Goal: Information Seeking & Learning: Find specific page/section

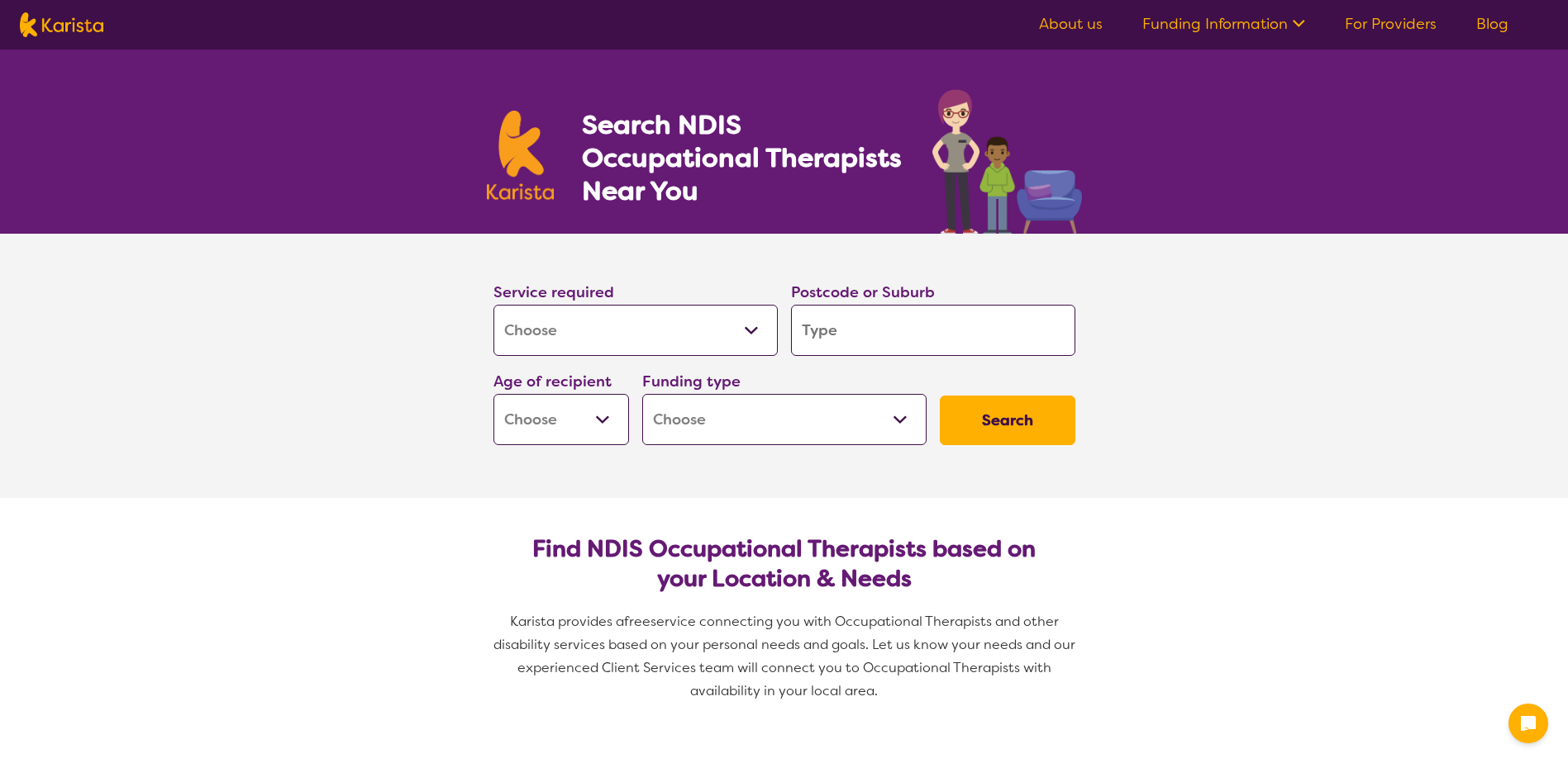
select select "[MEDICAL_DATA]"
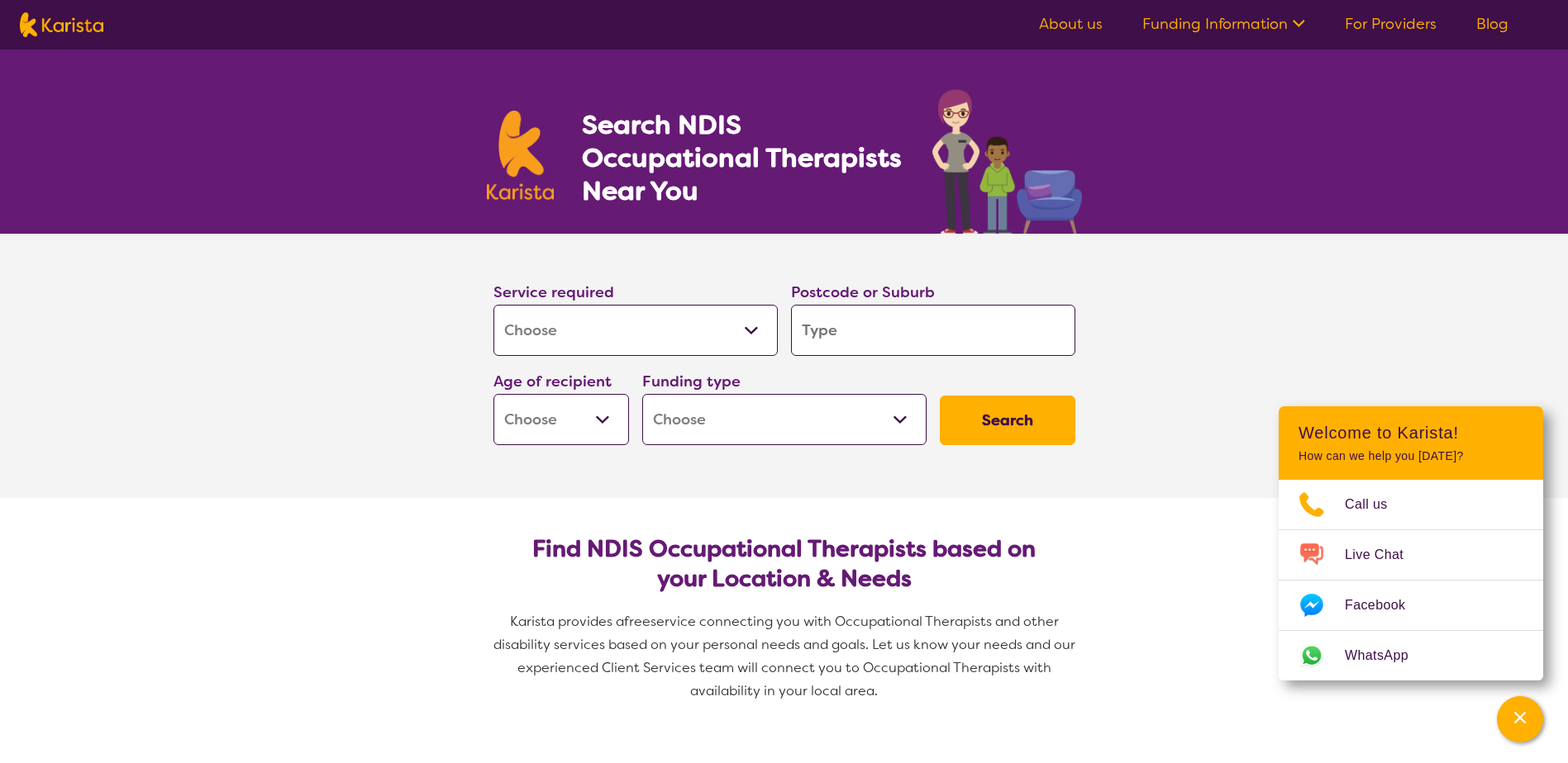
click at [849, 329] on input "search" at bounding box center [933, 330] width 284 height 51
type input "2"
type input "25"
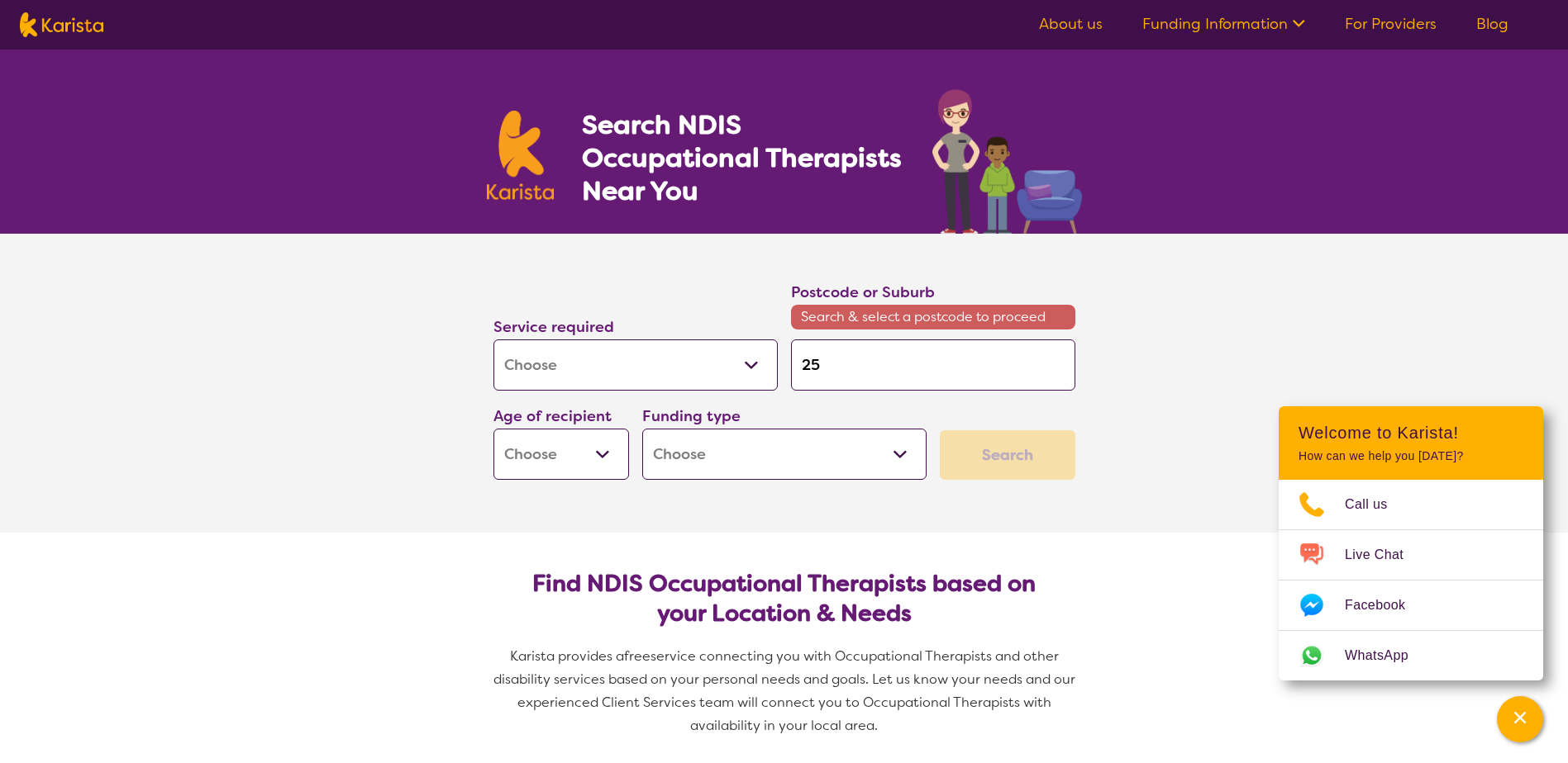
type input "254"
type input "2540"
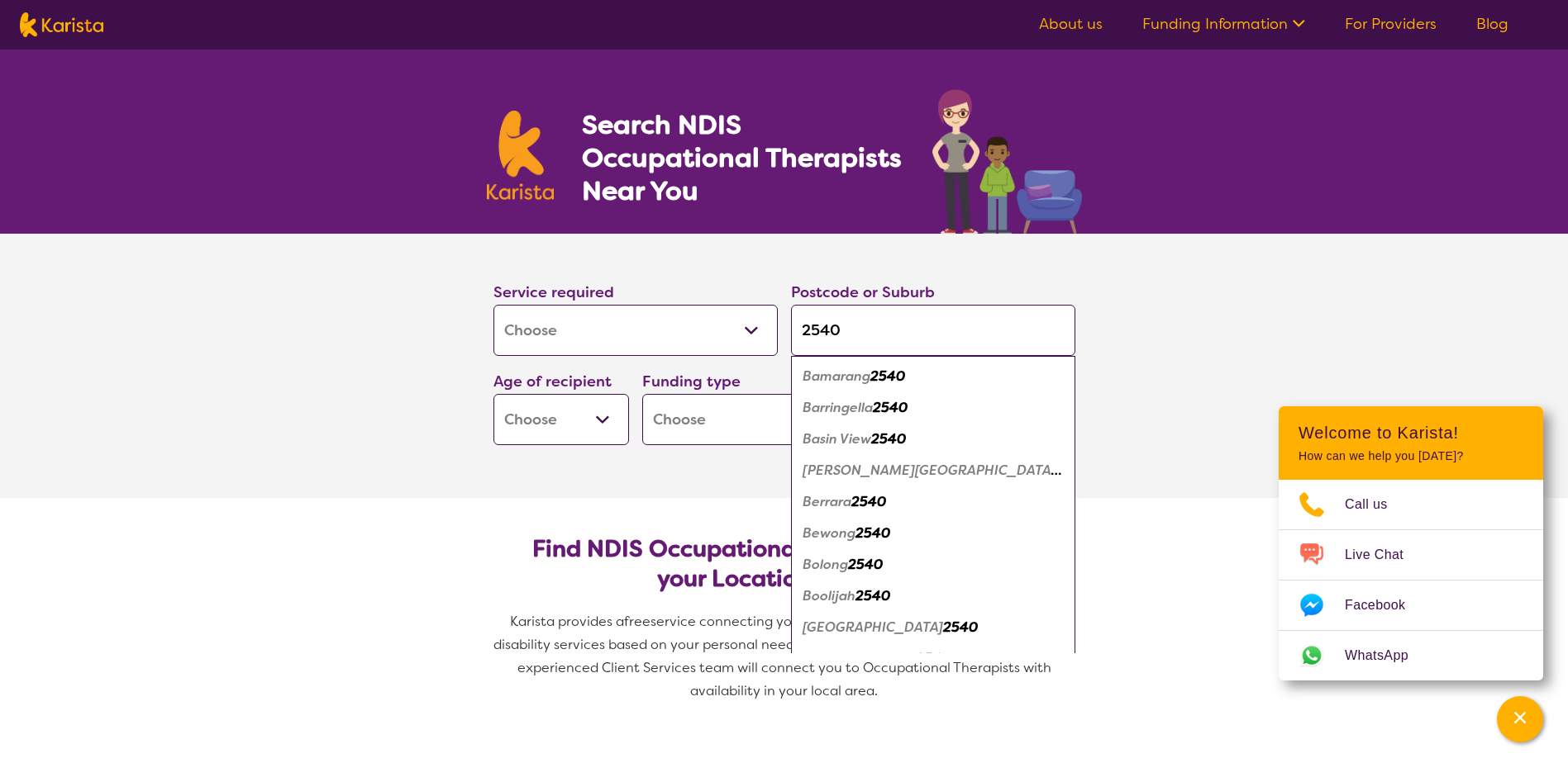
type input "2540"
type input "2540 c"
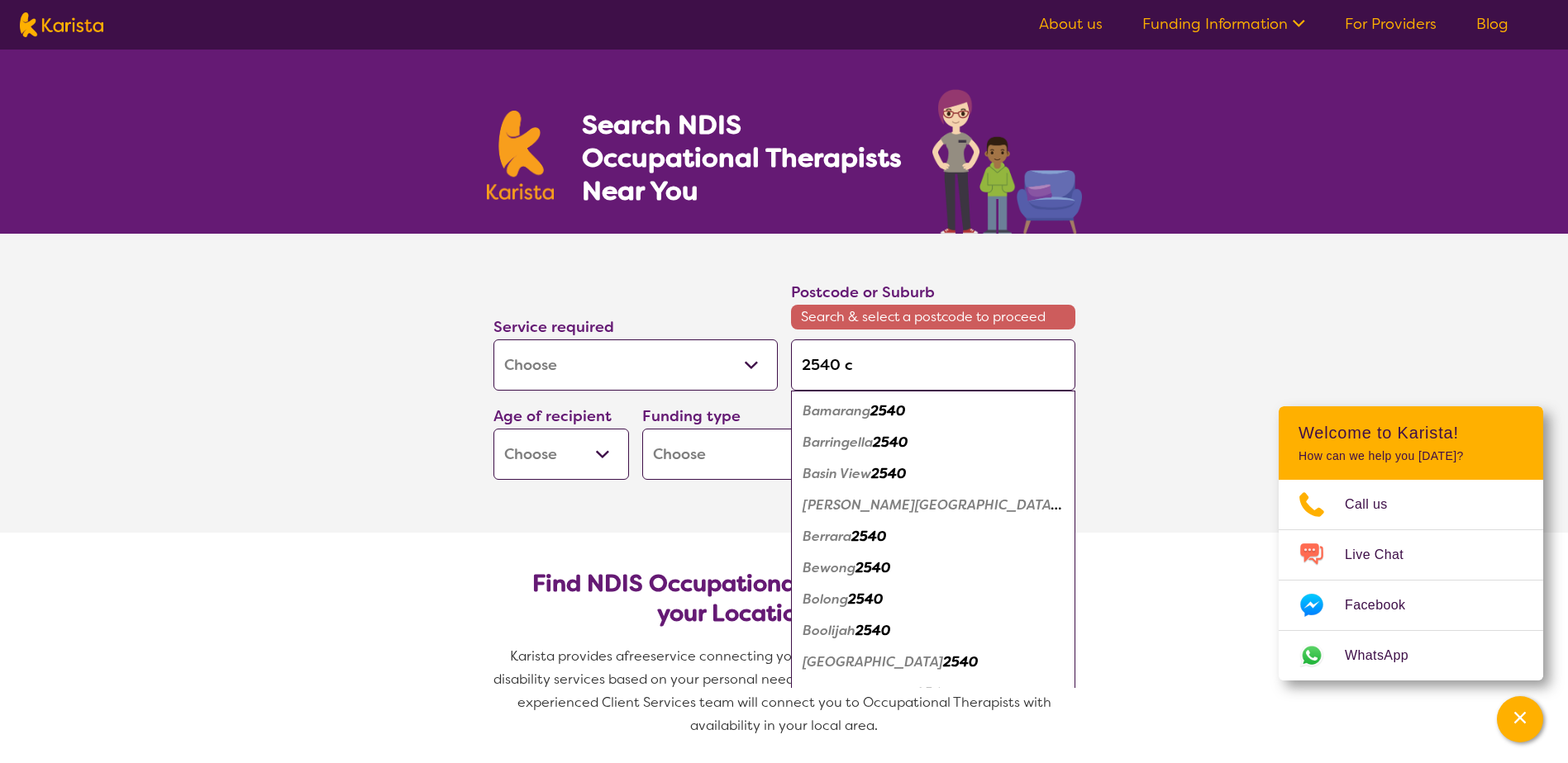
type input "2540 cu"
type input "2540 cul"
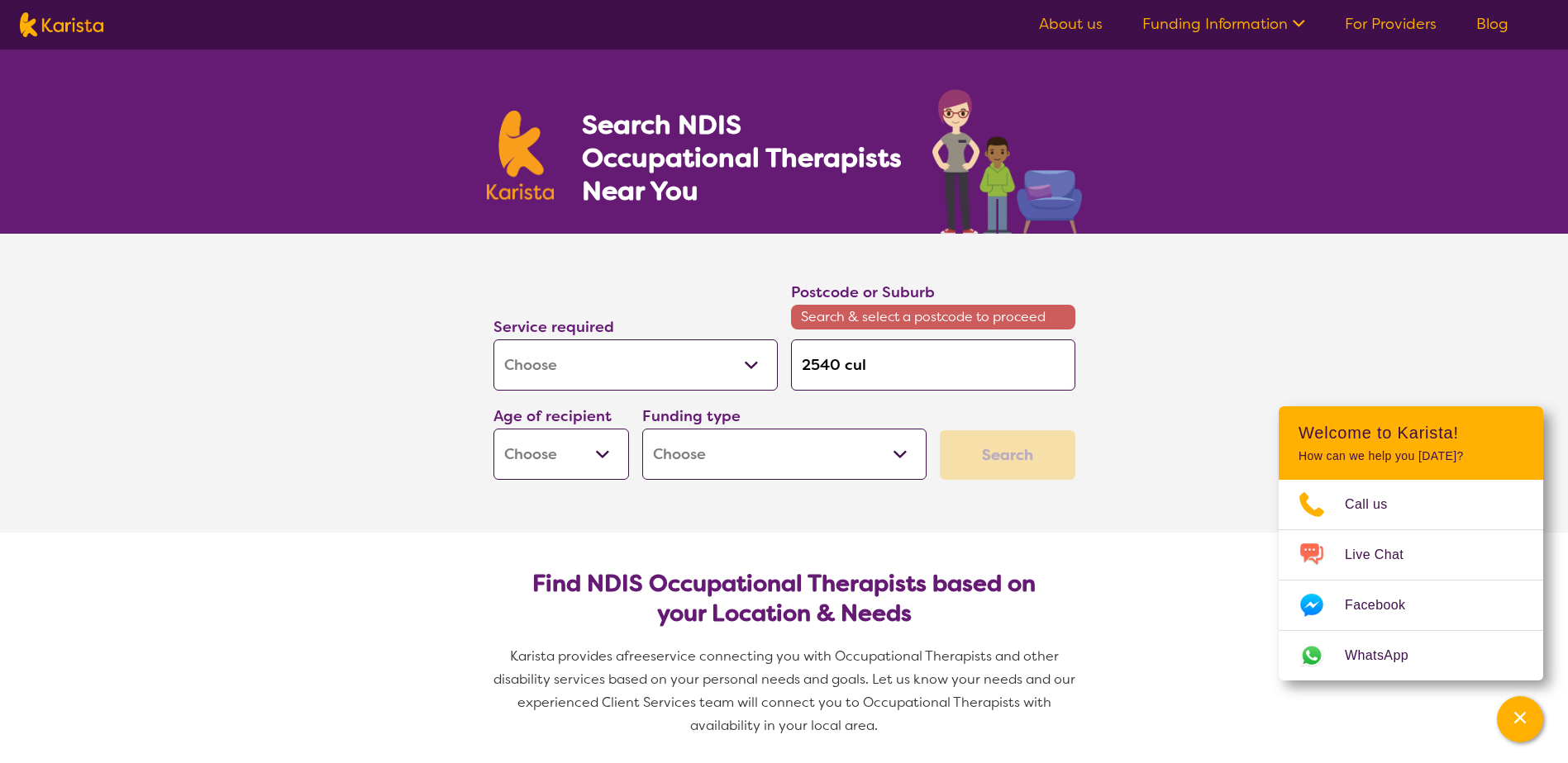
type input "2540 cu"
type input "2540 c"
type input "2540"
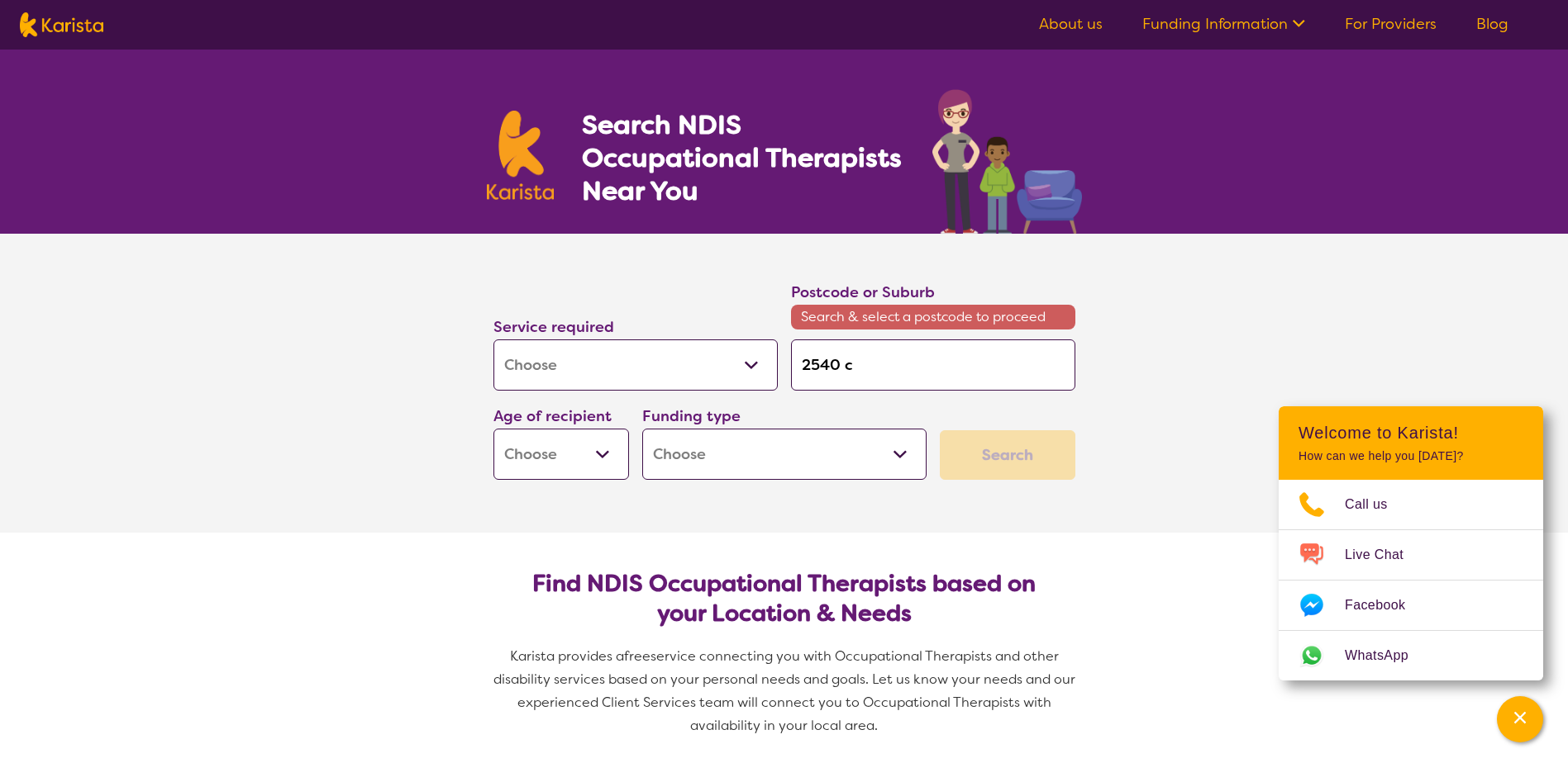
type input "2540"
type input "254"
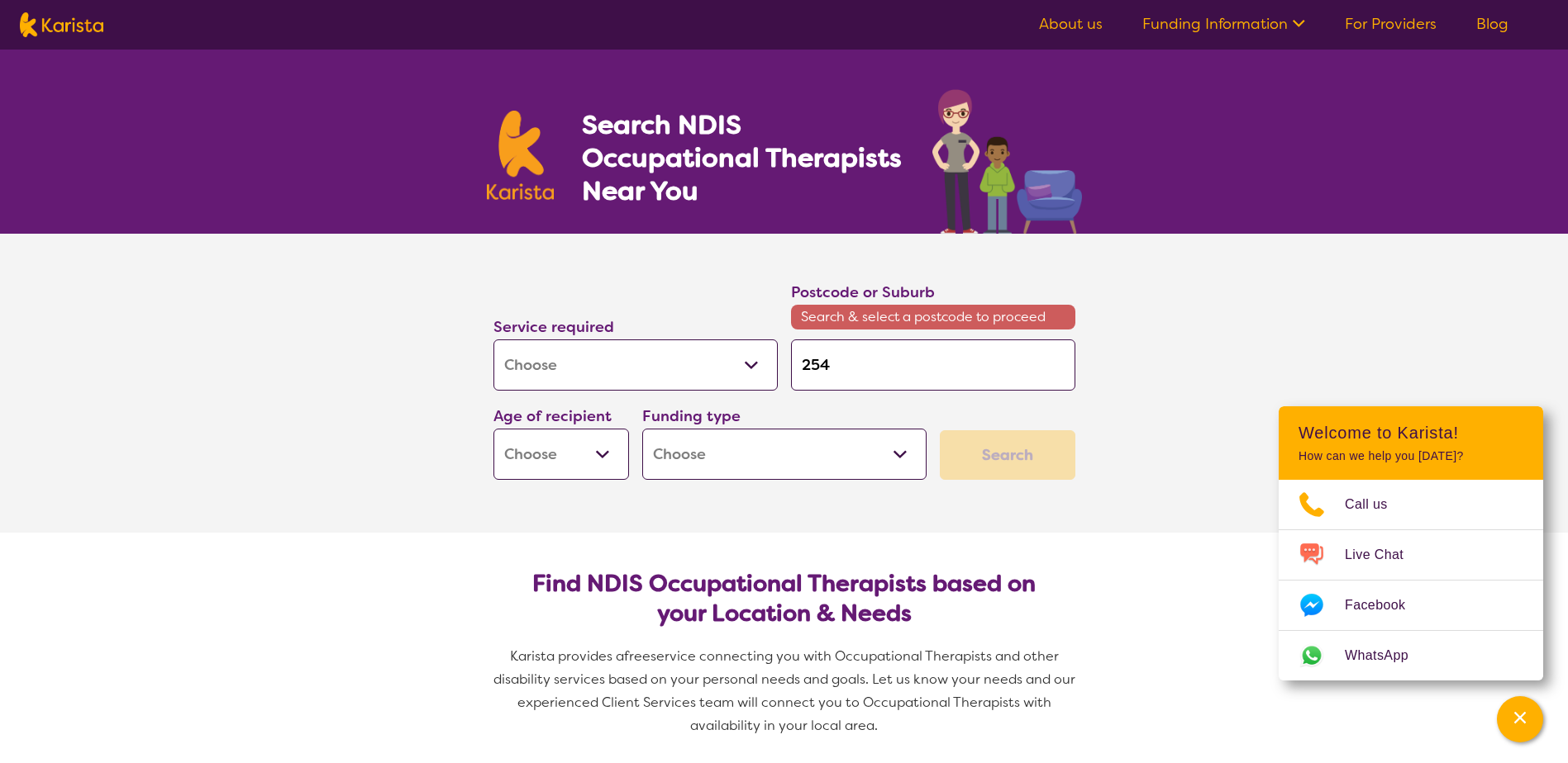
type input "25"
type input "2"
type input "c"
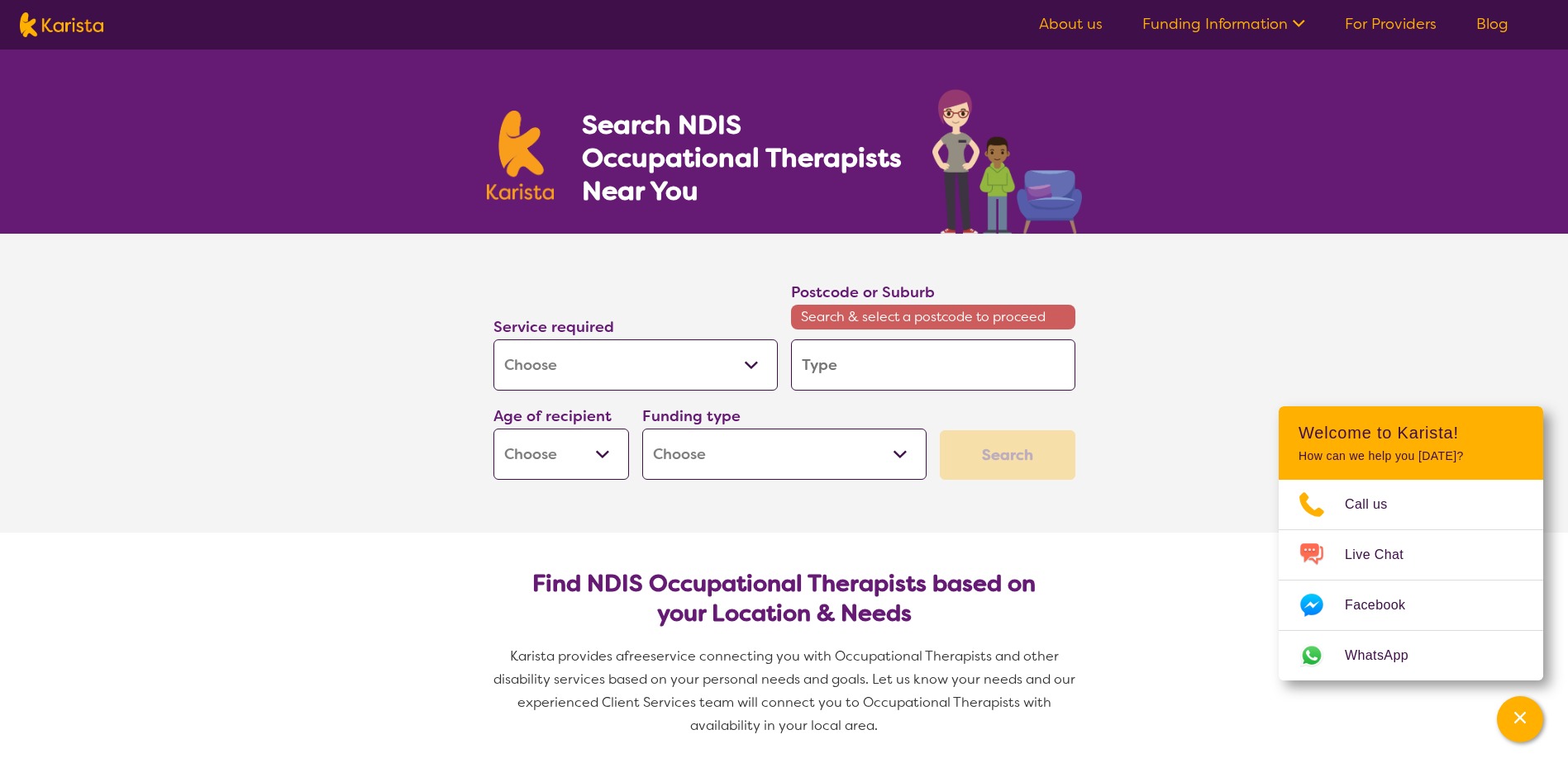
type input "c"
type input "cu"
type input "cul"
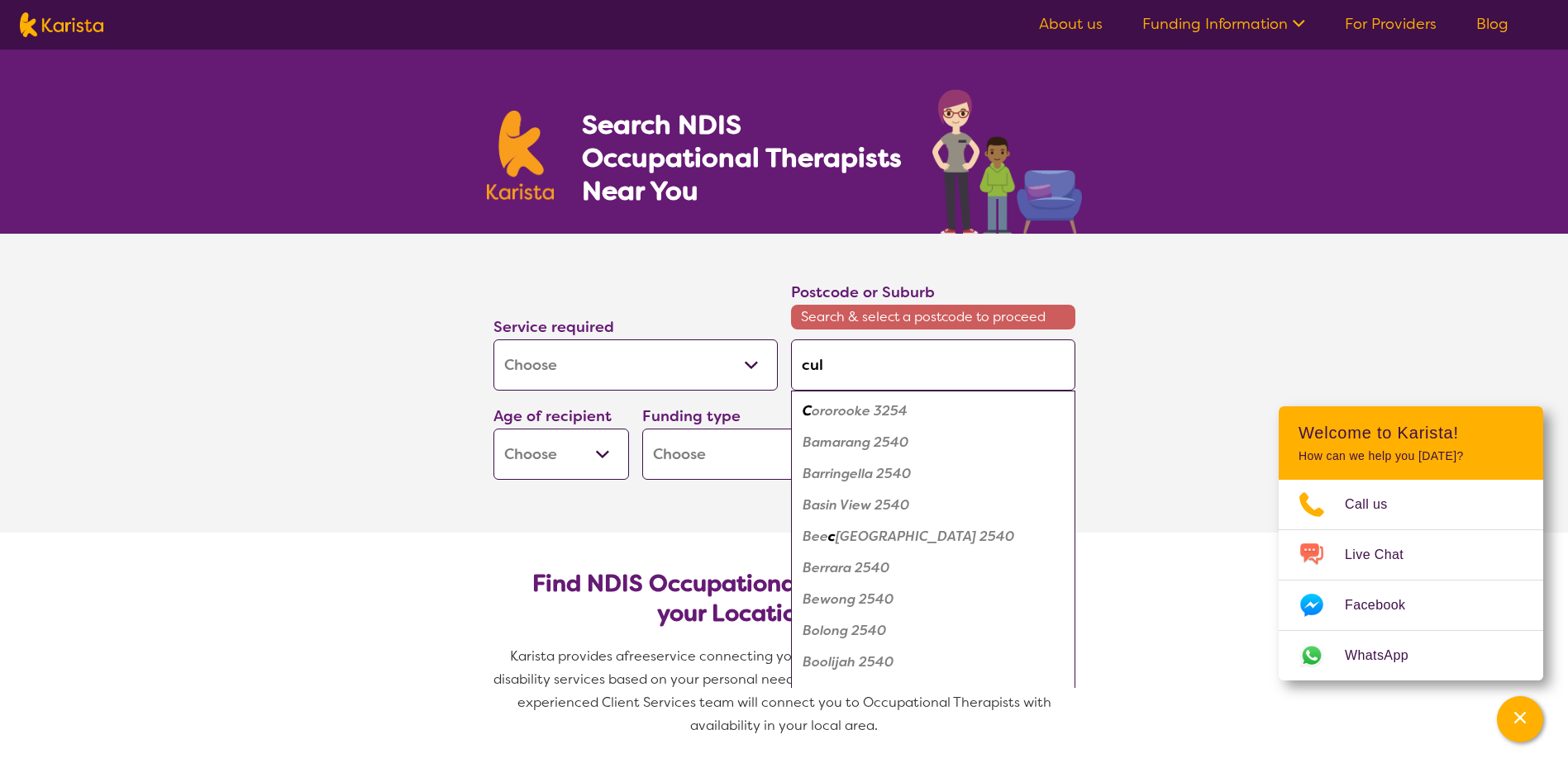
type input "culb"
type input "culbu"
type input "culbur"
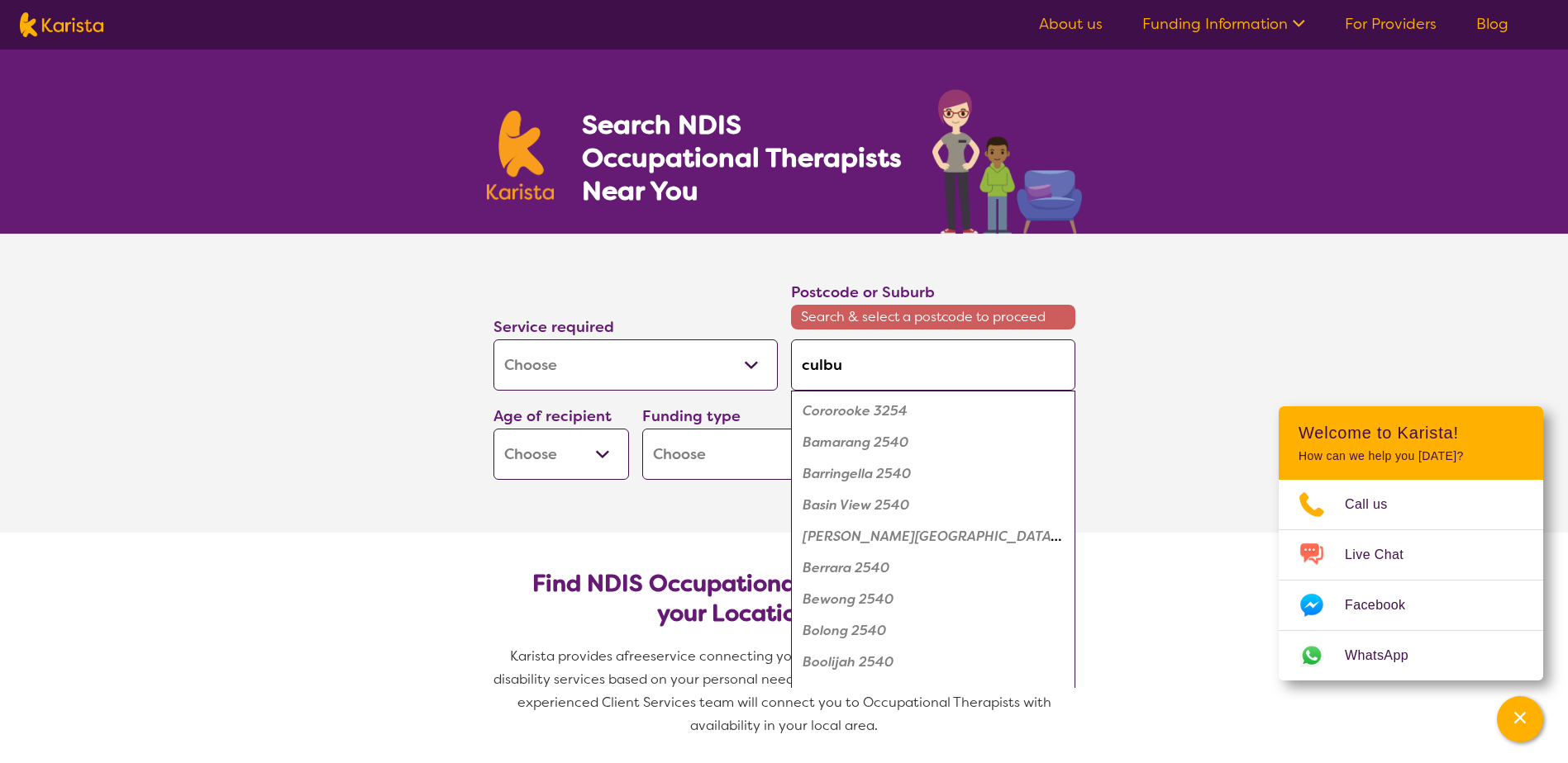
type input "culbur"
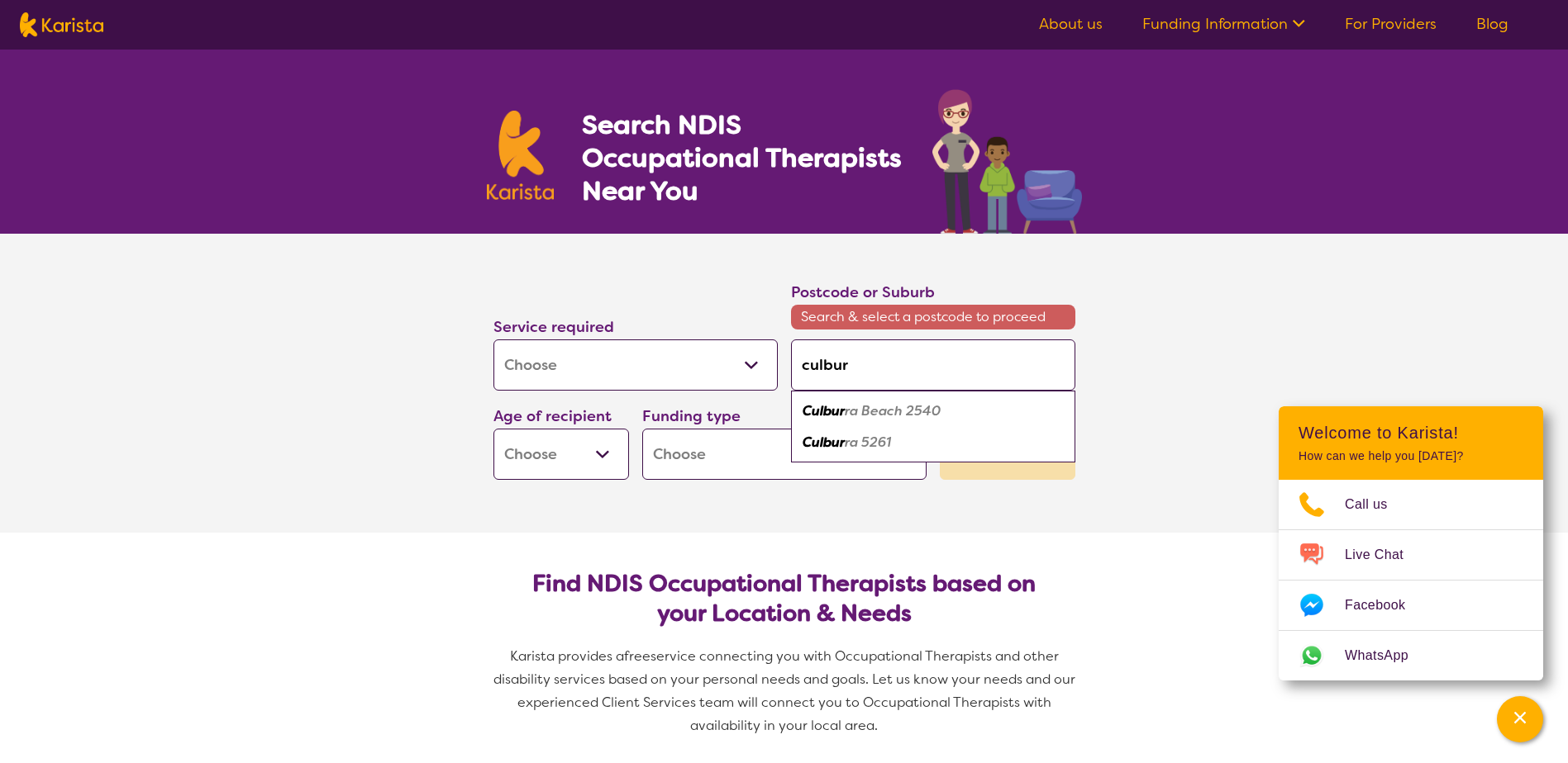
click at [887, 399] on div "Culbur ra Beach 2540" at bounding box center [933, 411] width 268 height 32
type input "2540"
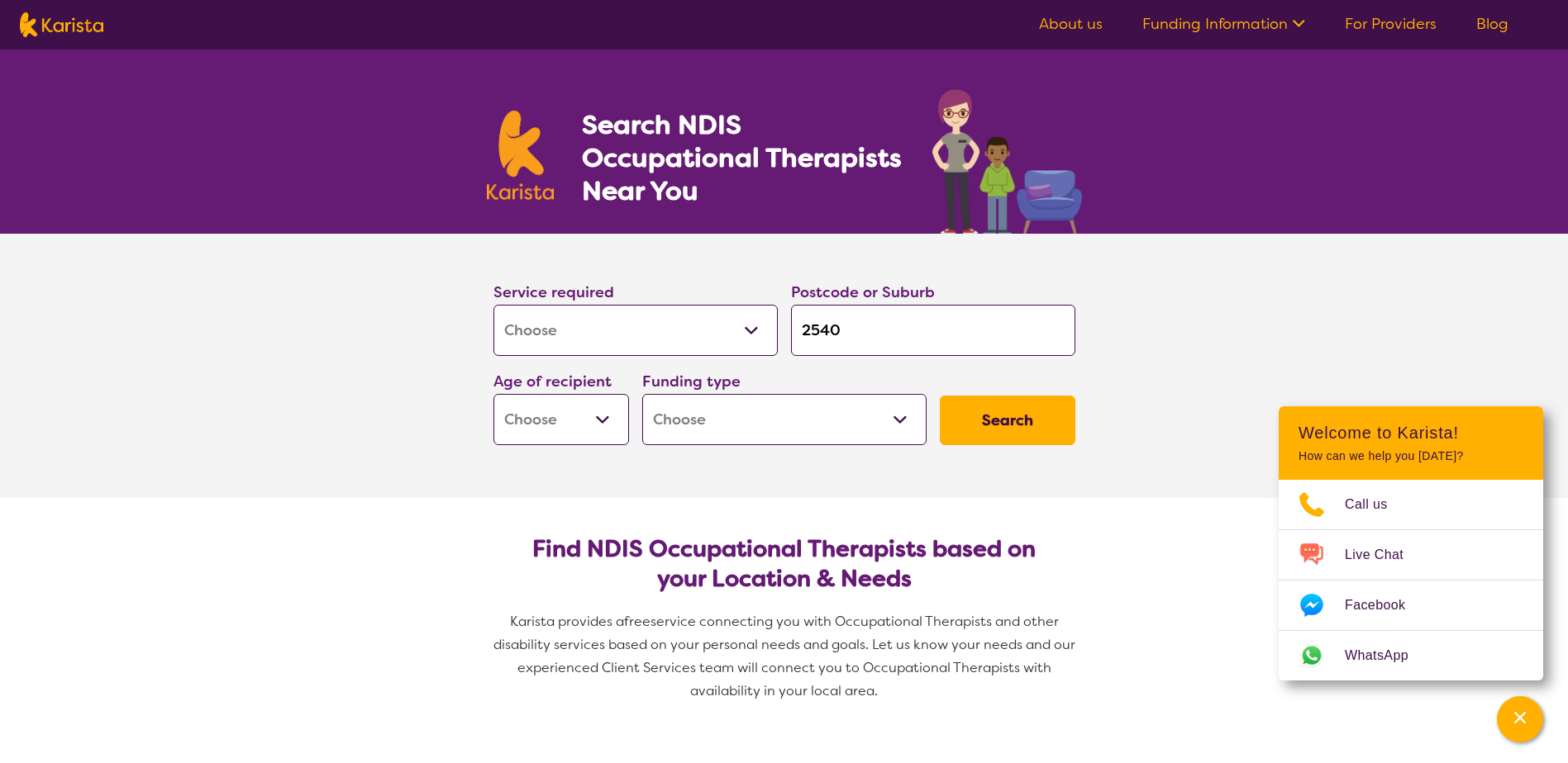
click at [560, 415] on select "Early Childhood - 0 to 9 Child - 10 to 11 Adolescent - 12 to 17 Adult - 18 to 6…" at bounding box center [560, 419] width 136 height 51
select select "CH"
click at [493, 394] on select "Early Childhood - 0 to 9 Child - 10 to 11 Adolescent - 12 to 17 Adult - 18 to 6…" at bounding box center [560, 419] width 136 height 51
select select "CH"
click at [733, 431] on select "Home Care Package (HCP) National Disability Insurance Scheme (NDIS) I don't know" at bounding box center [784, 419] width 284 height 51
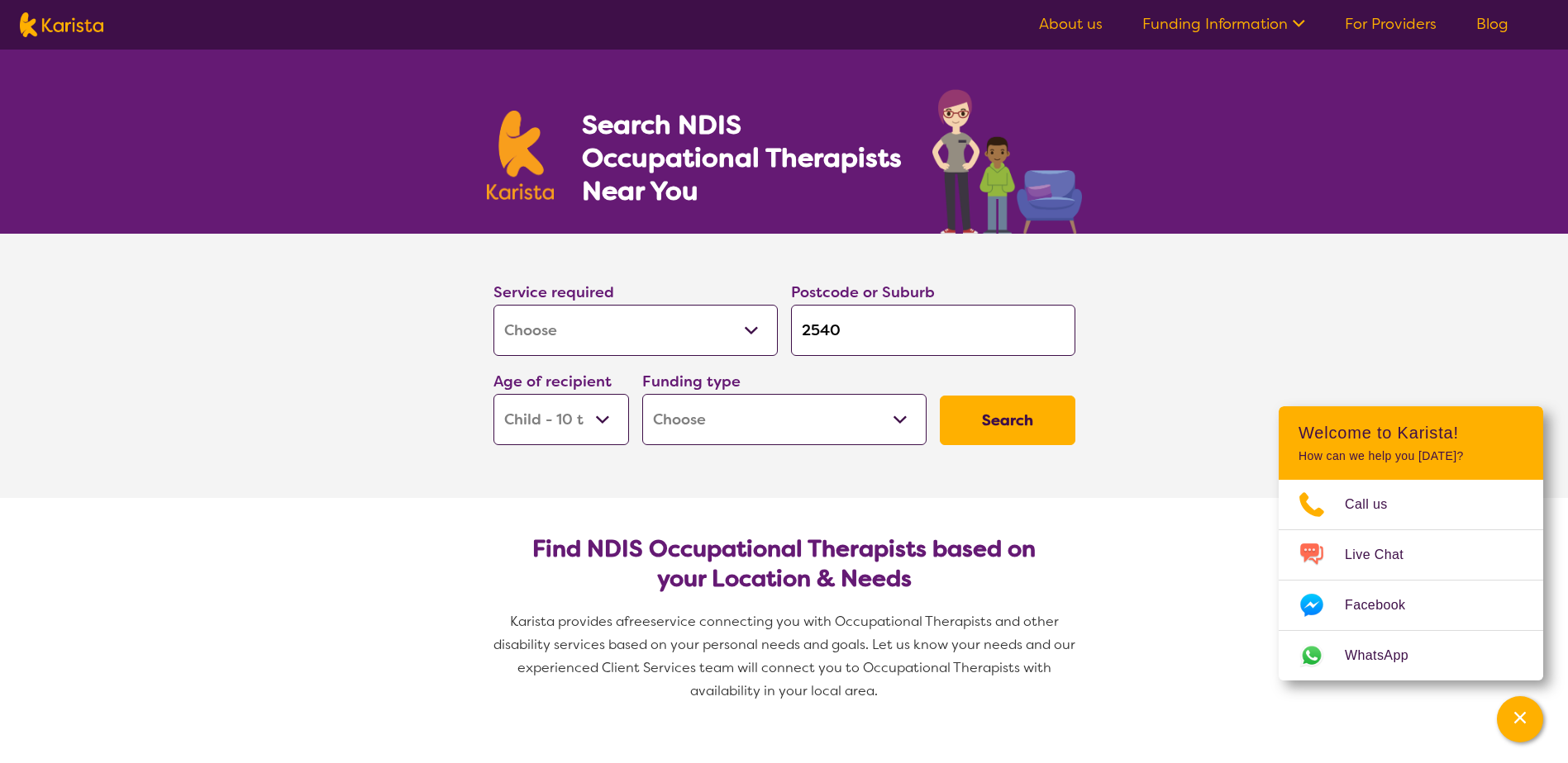
click at [981, 428] on button "Search" at bounding box center [1007, 420] width 136 height 50
click at [891, 421] on select "Home Care Package (HCP) National Disability Insurance Scheme (NDIS) I don't know" at bounding box center [784, 419] width 284 height 51
select select "HCP"
click at [642, 394] on select "Home Care Package (HCP) National Disability Insurance Scheme (NDIS) I don't know" at bounding box center [784, 419] width 284 height 51
select select "HCP"
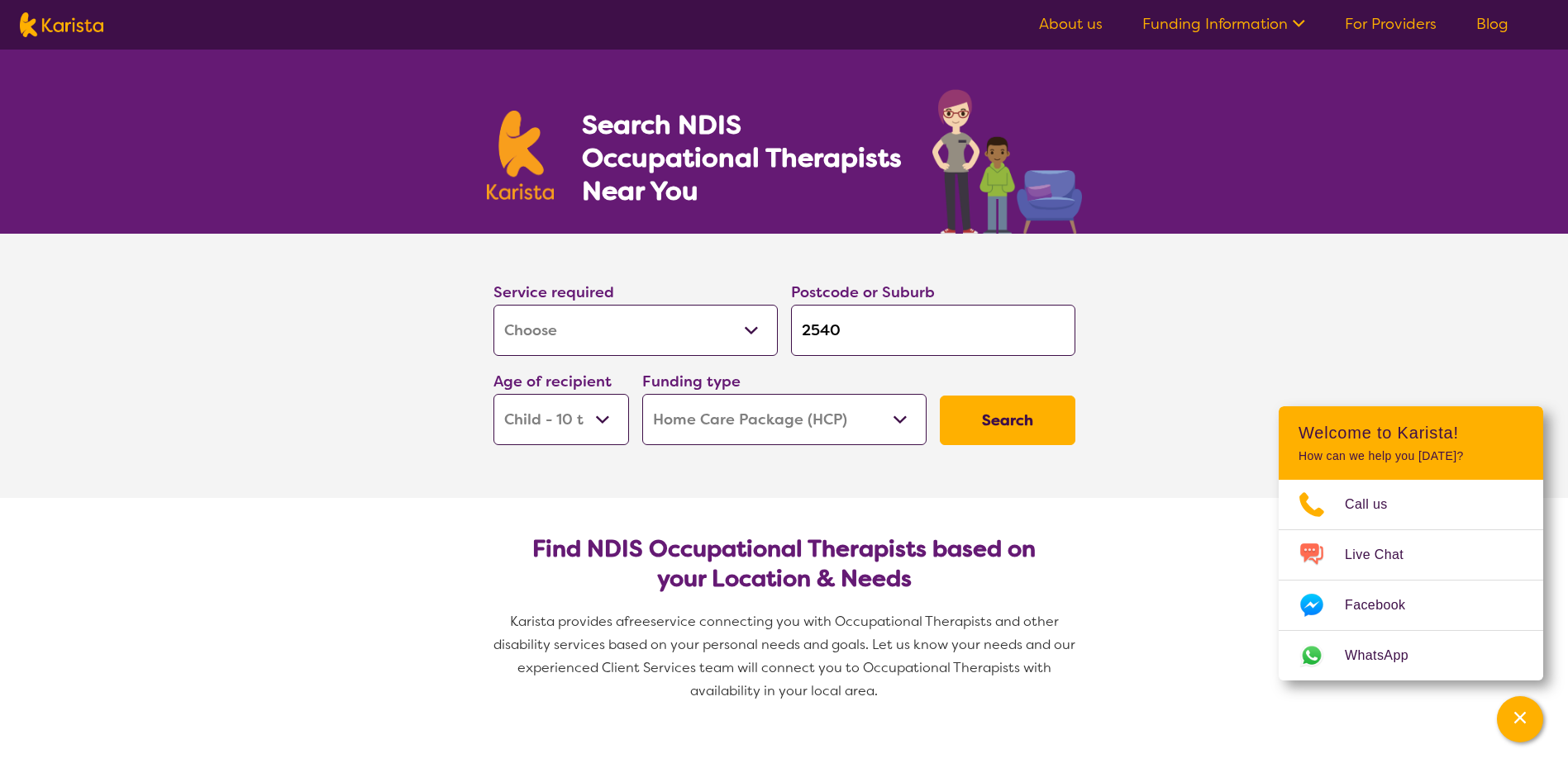
click at [1032, 440] on button "Search" at bounding box center [1007, 420] width 136 height 50
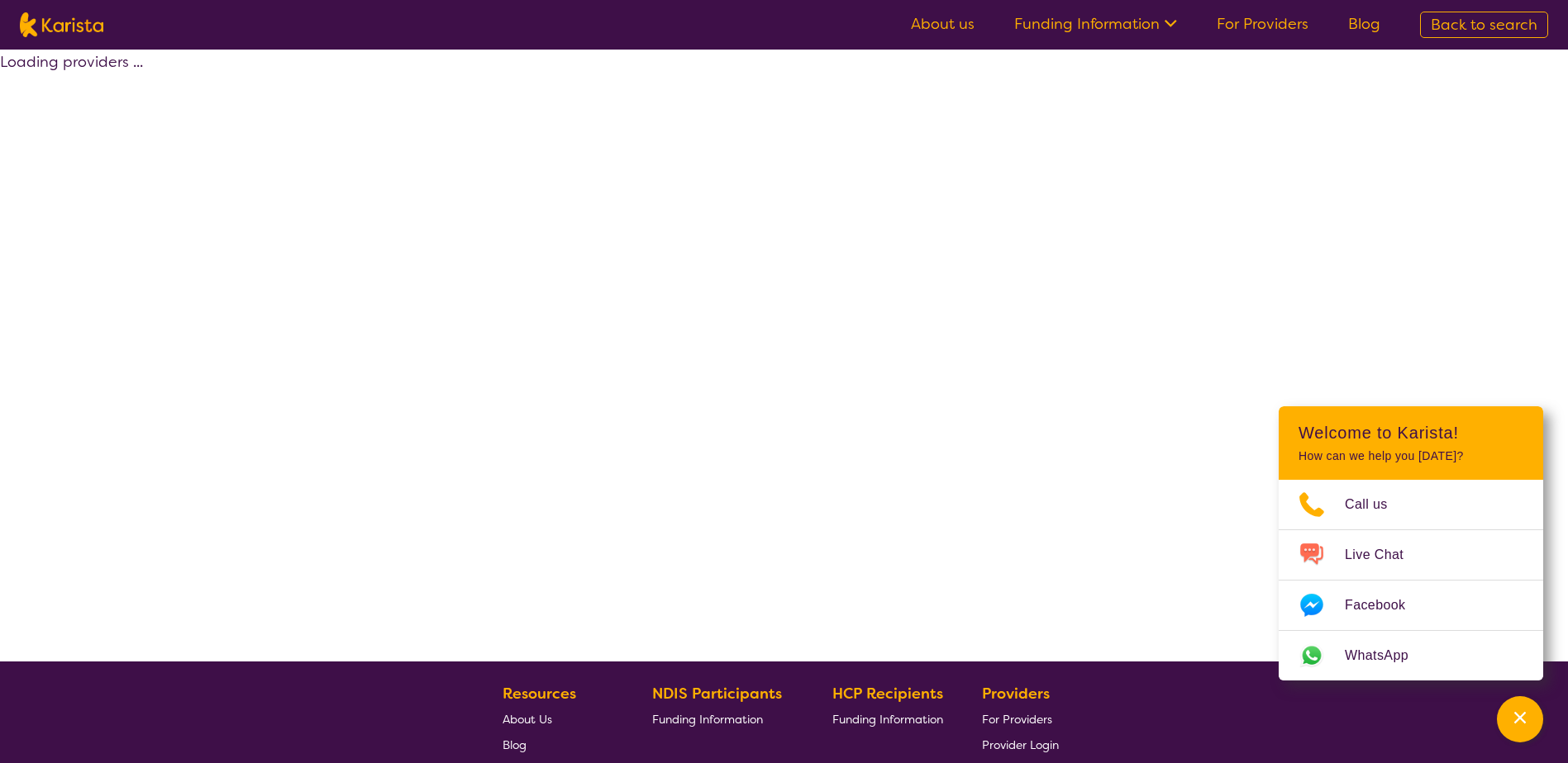
select select "HCP"
select select "[MEDICAL_DATA]"
select select "CH"
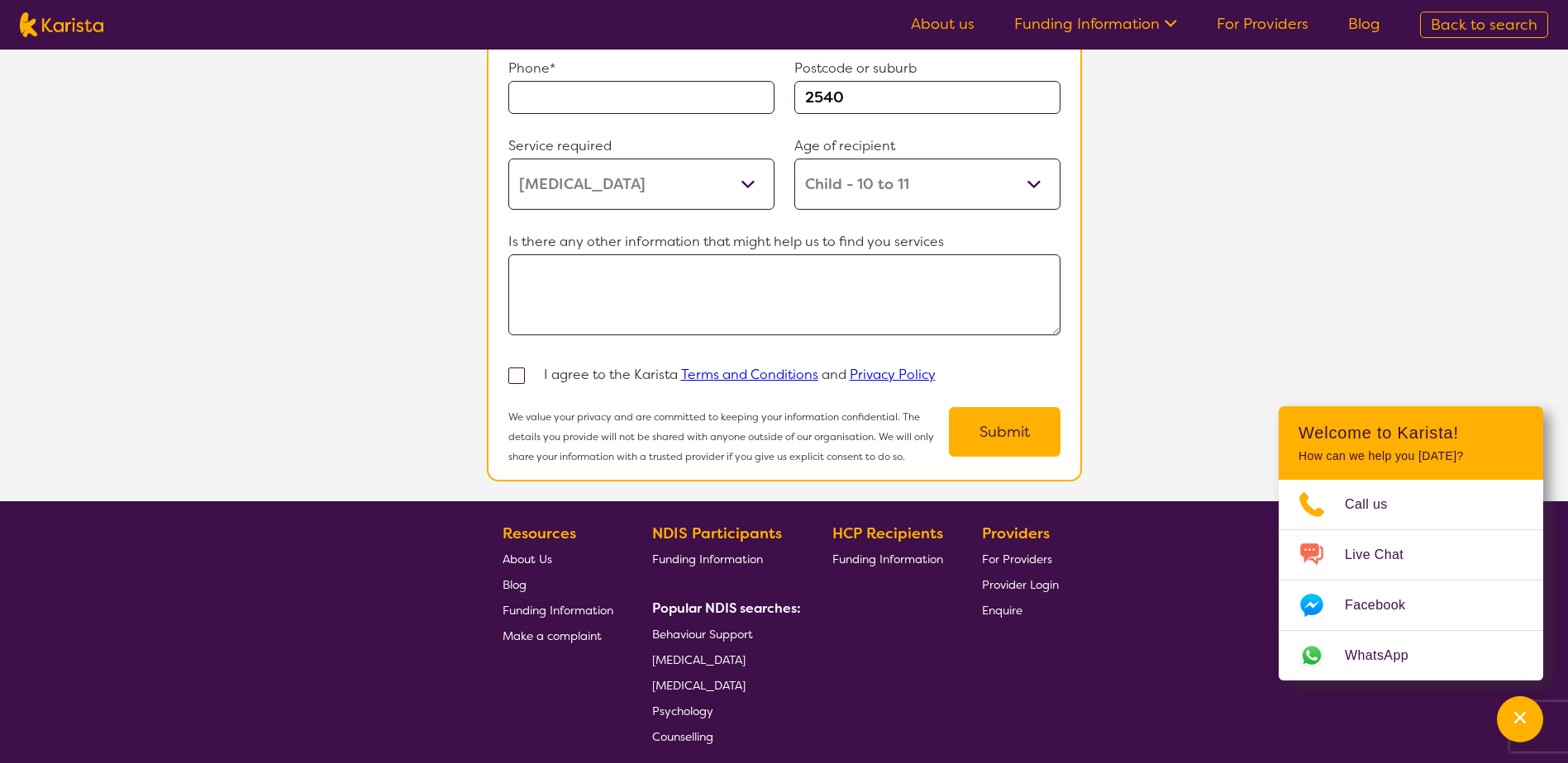
scroll to position [1321, 0]
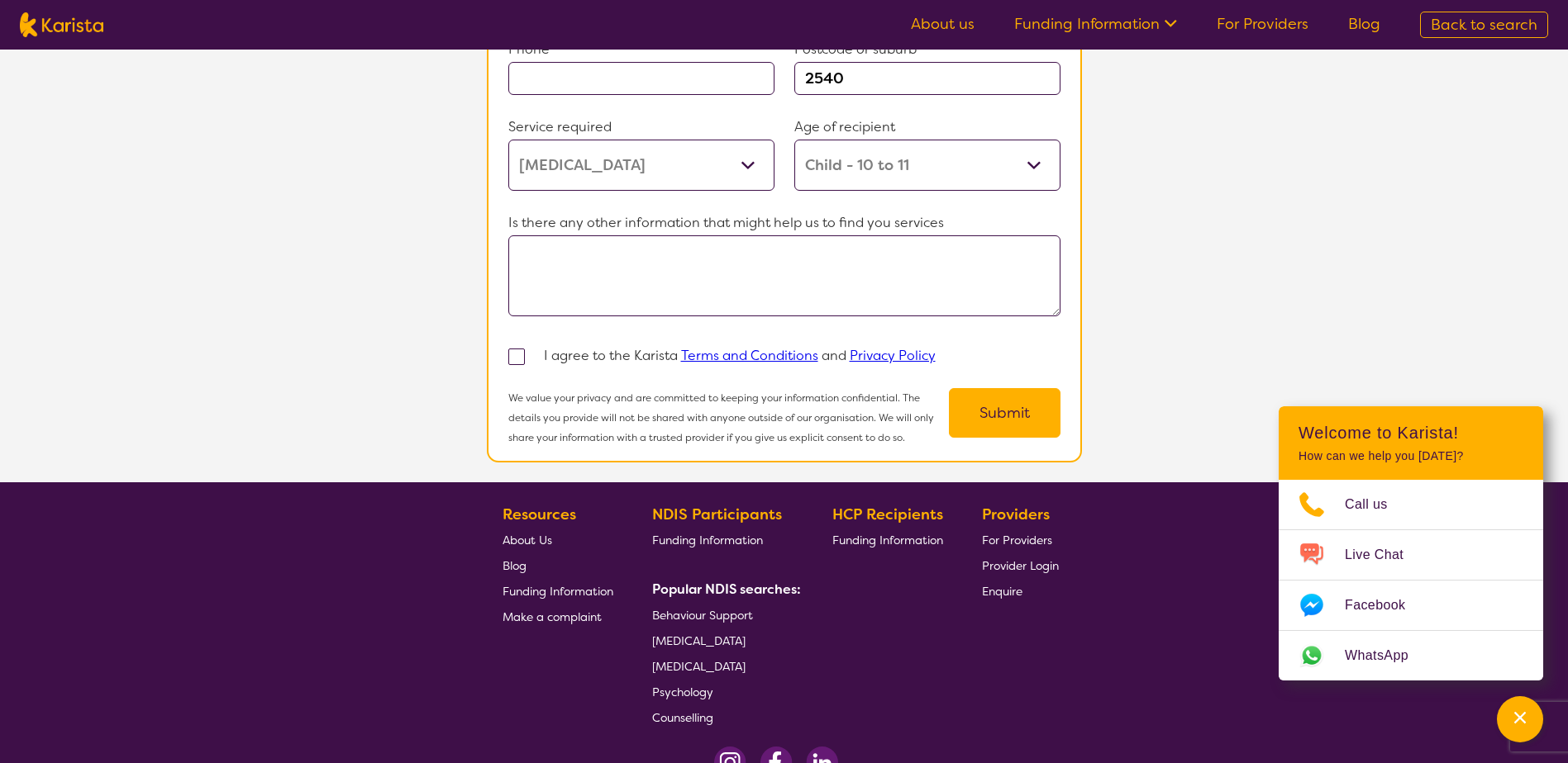
select select "[MEDICAL_DATA]"
select select "CH"
select select "HCP"
select select "[MEDICAL_DATA]"
select select "CH"
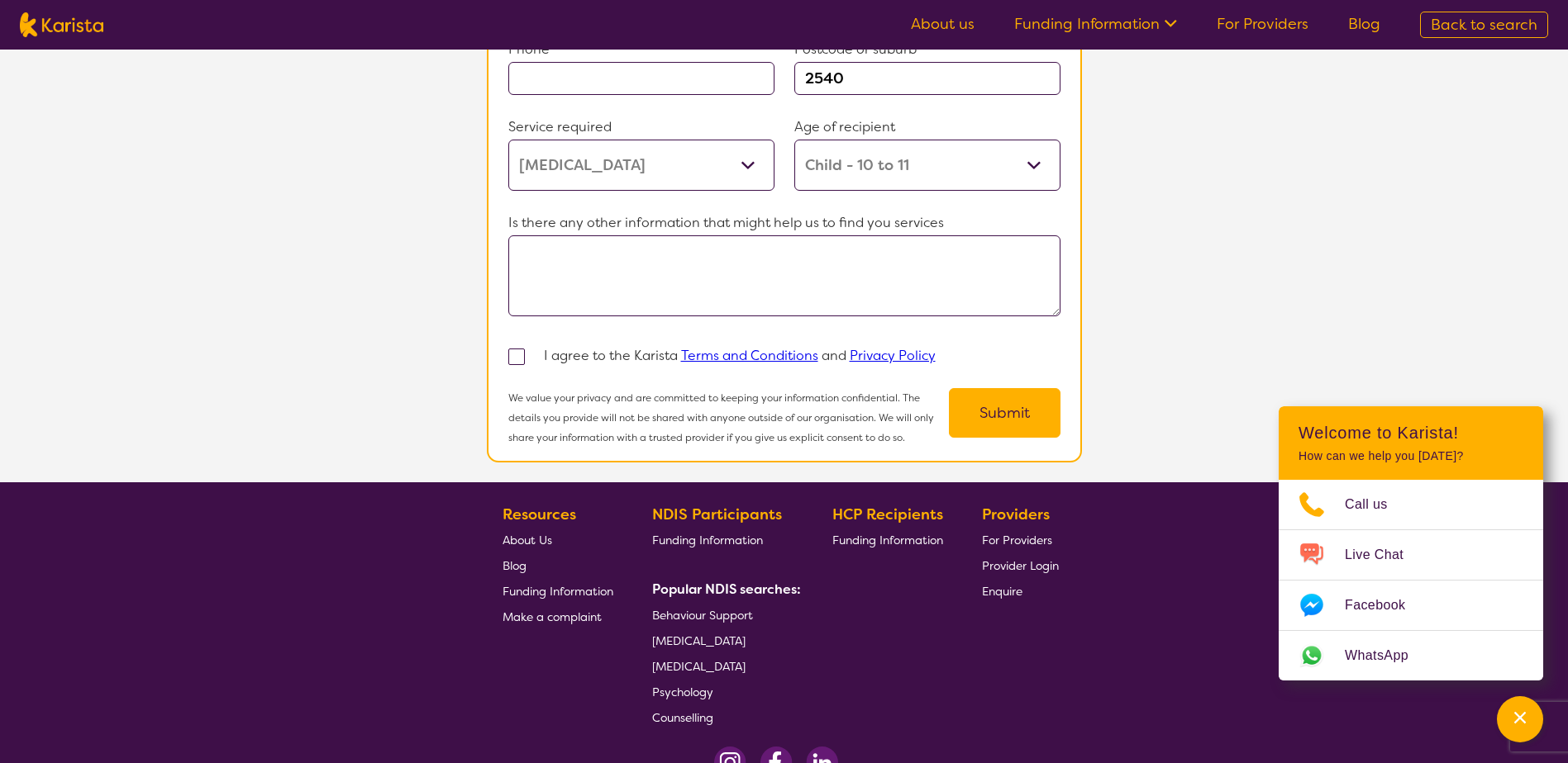
select select "HCP"
